Goal: Information Seeking & Learning: Learn about a topic

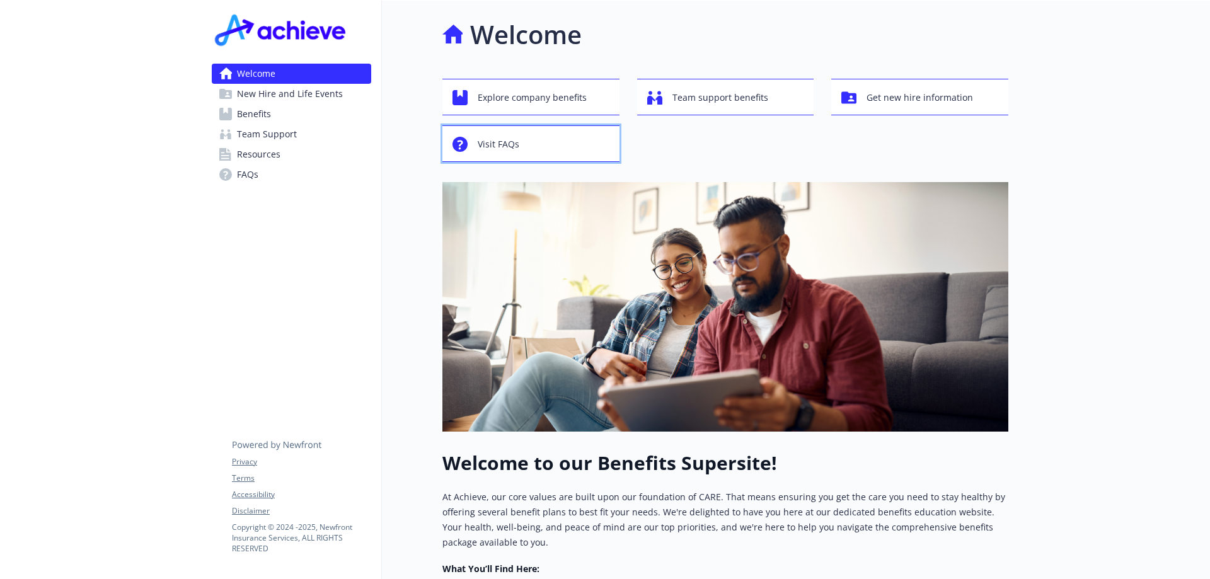
click at [547, 144] on div "Visit FAQs" at bounding box center [533, 144] width 161 height 24
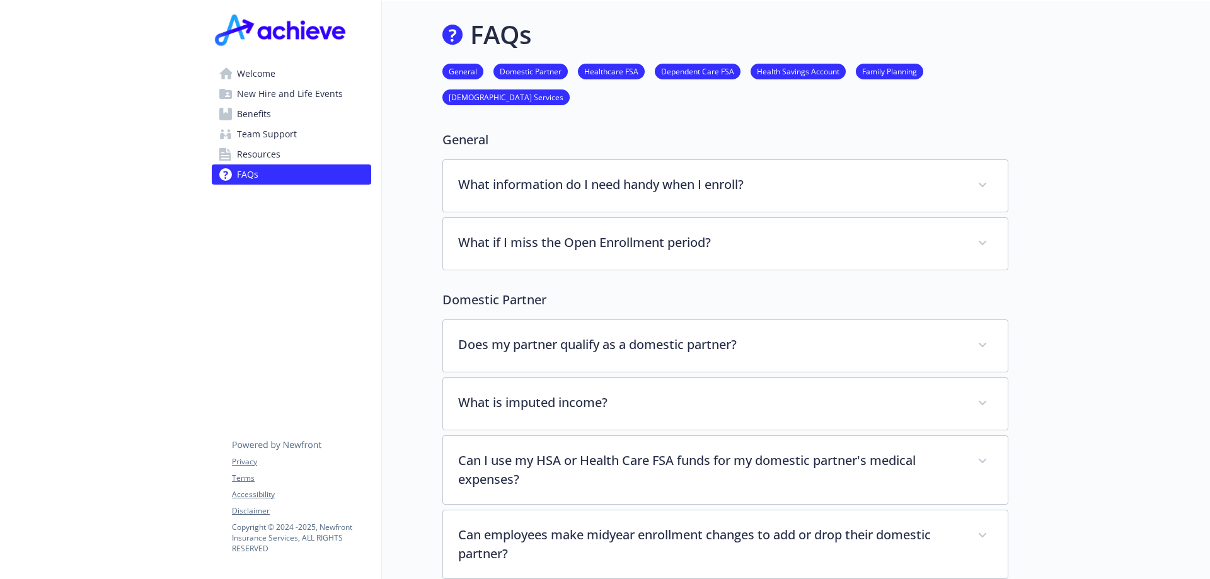
click at [266, 114] on span "Benefits" at bounding box center [254, 114] width 34 height 20
